Goal: Task Accomplishment & Management: Manage account settings

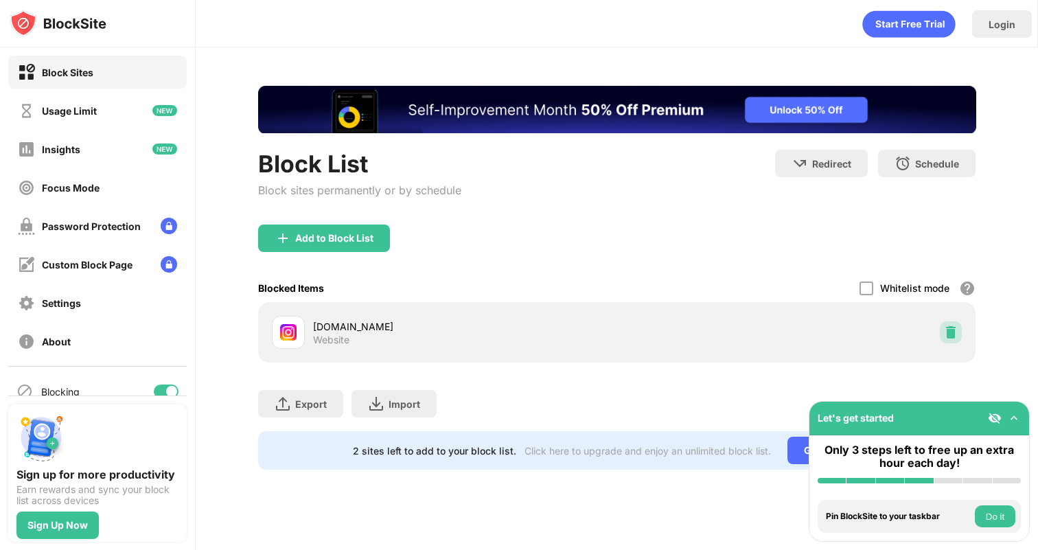
click at [954, 332] on img at bounding box center [951, 332] width 14 height 14
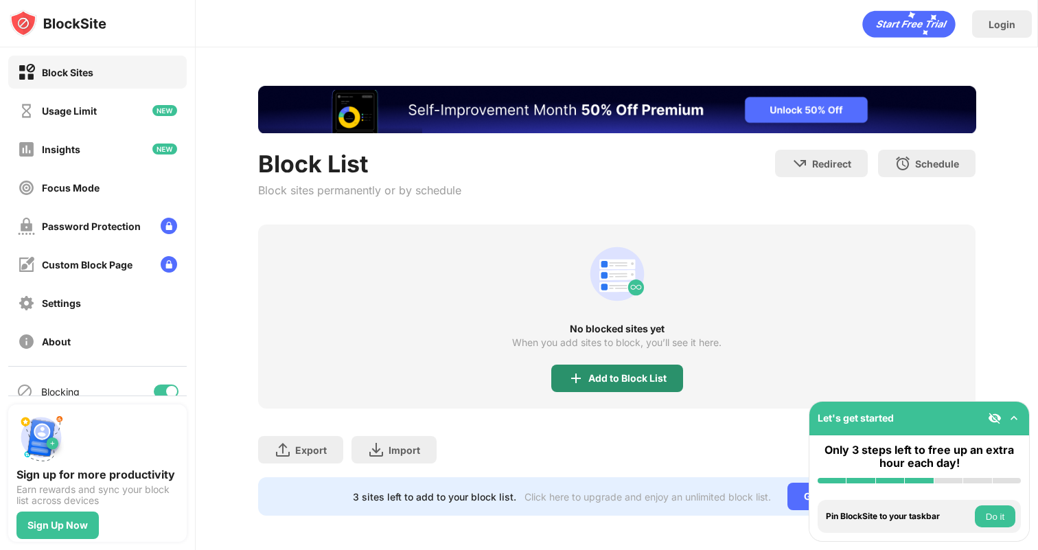
click at [575, 381] on img at bounding box center [576, 378] width 16 height 16
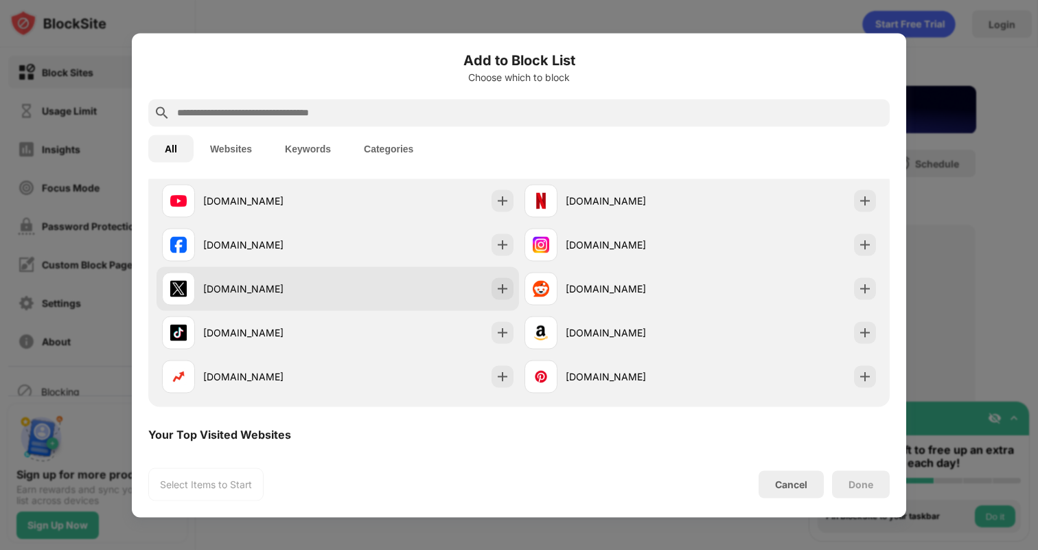
scroll to position [251, 0]
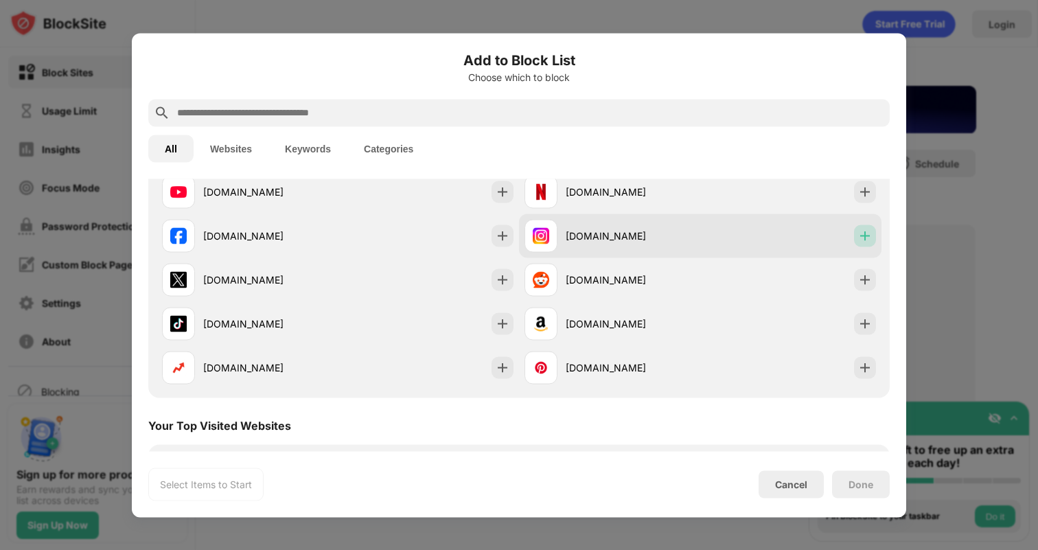
click at [858, 236] on img at bounding box center [865, 236] width 14 height 14
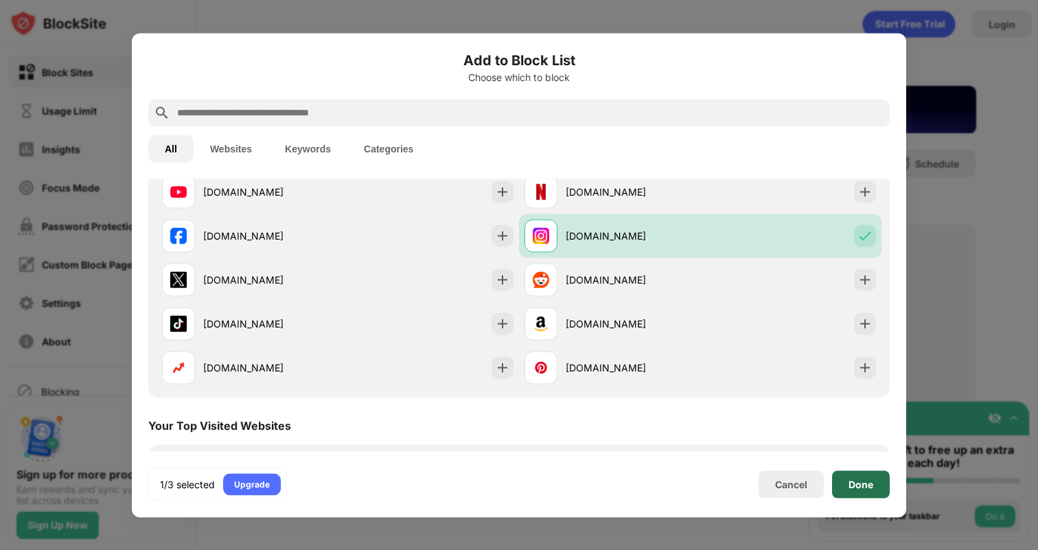
click at [878, 483] on div "Done" at bounding box center [861, 483] width 58 height 27
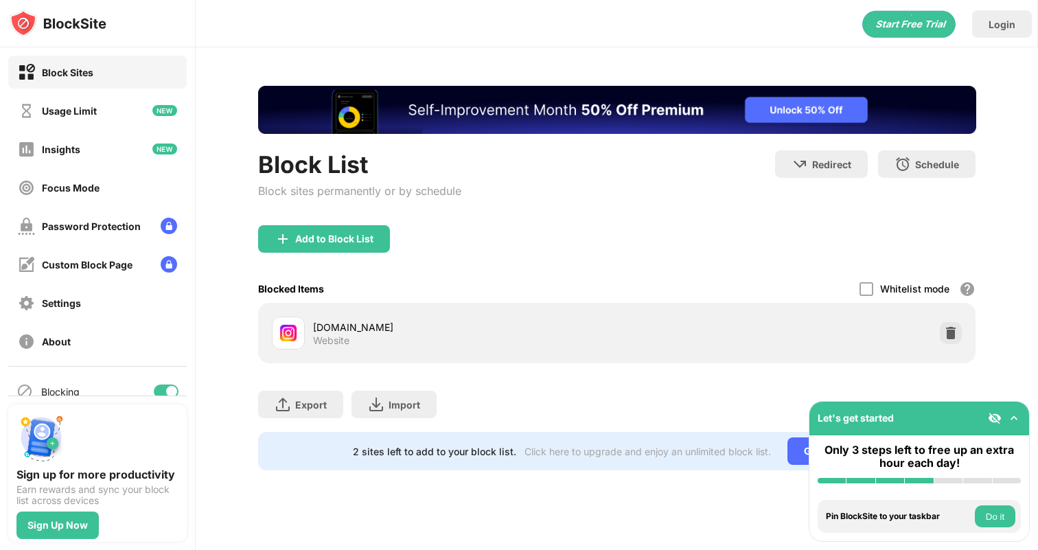
click at [572, 494] on div "Block List Block sites permanently or by schedule Redirect Choose a site to be …" at bounding box center [617, 277] width 842 height 461
